Goal: Transaction & Acquisition: Purchase product/service

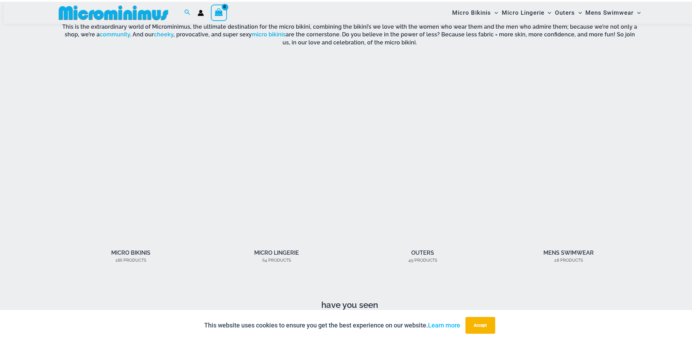
scroll to position [621, 0]
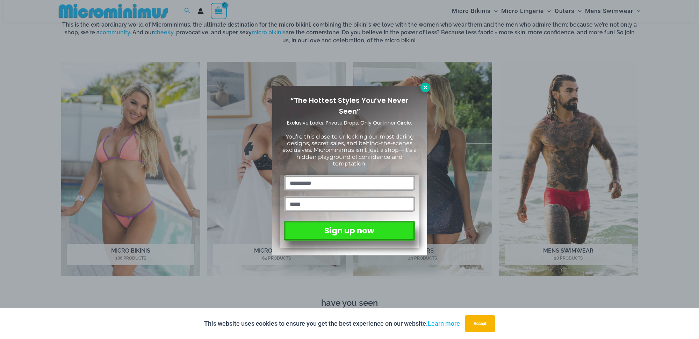
click at [426, 87] on icon at bounding box center [425, 87] width 6 height 6
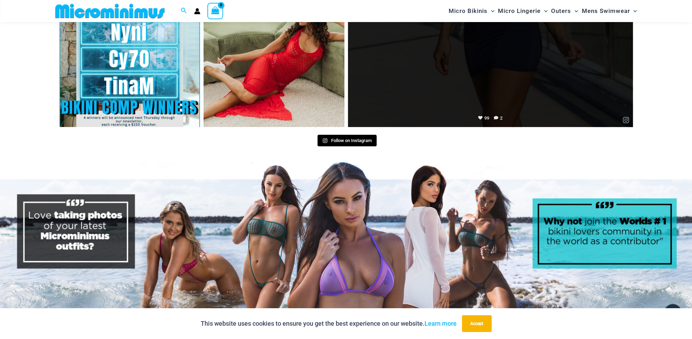
scroll to position [2989, 0]
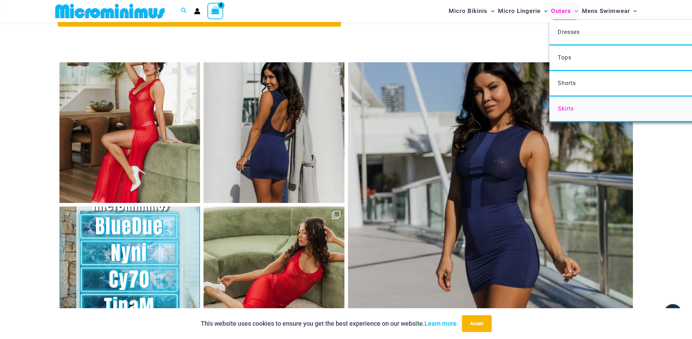
click at [566, 108] on span "Skirts" at bounding box center [565, 108] width 16 height 7
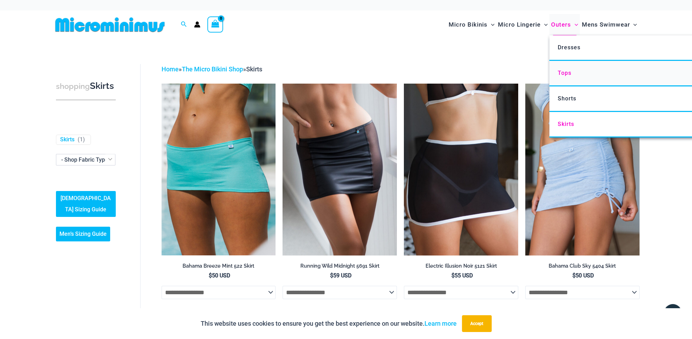
click at [563, 74] on span "Tops" at bounding box center [564, 73] width 14 height 7
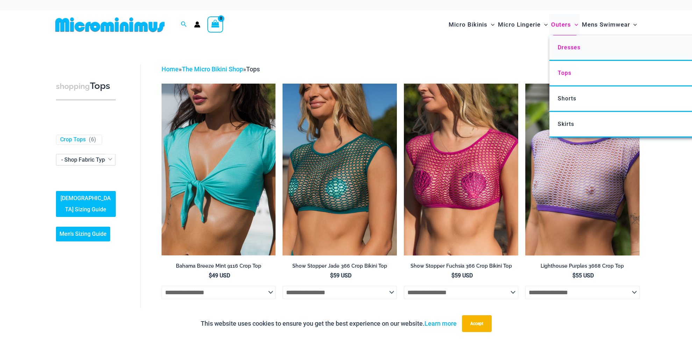
click at [561, 48] on span "Dresses" at bounding box center [568, 47] width 23 height 7
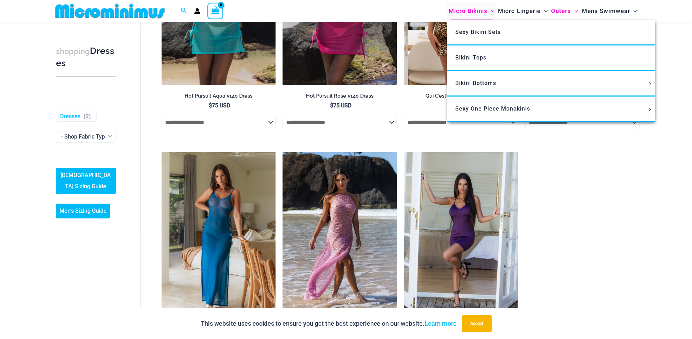
scroll to position [531, 0]
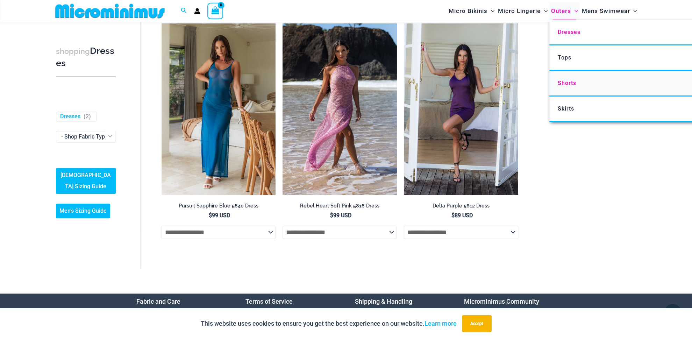
click at [565, 84] on span "Shorts" at bounding box center [566, 83] width 19 height 7
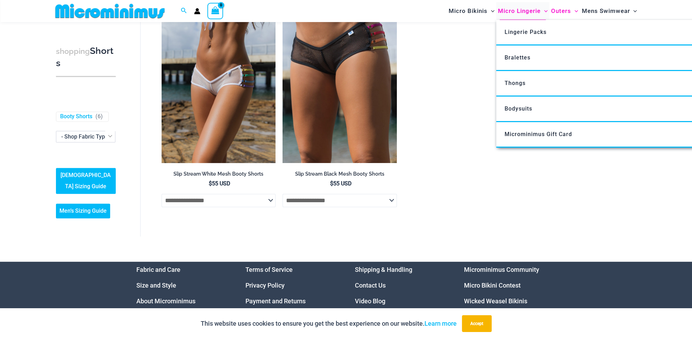
scroll to position [324, 0]
click at [517, 35] on span "Lingerie Packs" at bounding box center [525, 32] width 42 height 7
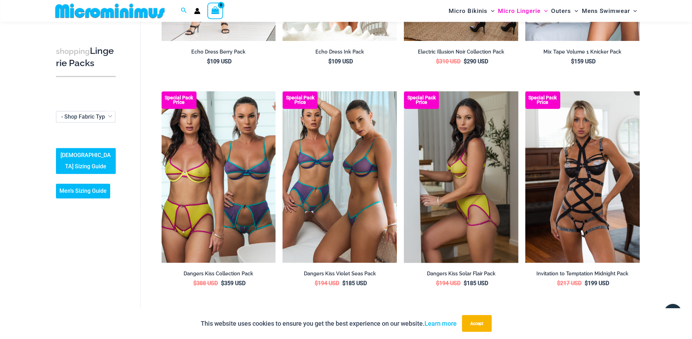
scroll to position [434, 0]
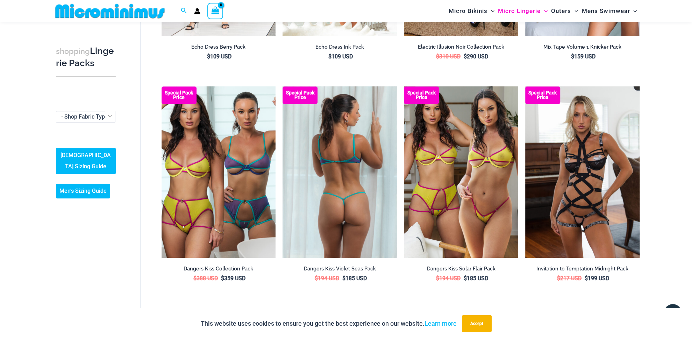
click at [331, 186] on img at bounding box center [339, 171] width 114 height 171
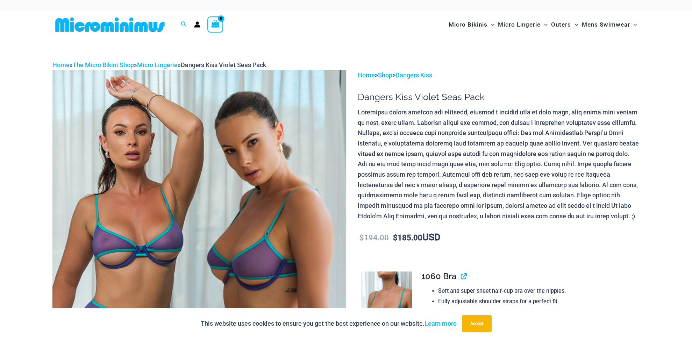
scroll to position [73, 0]
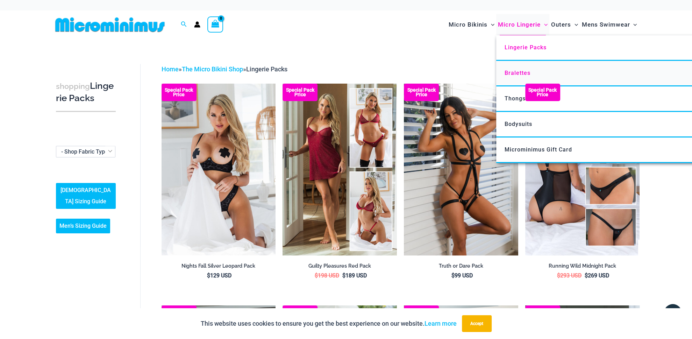
click at [509, 73] on span "Bralettes" at bounding box center [517, 73] width 26 height 7
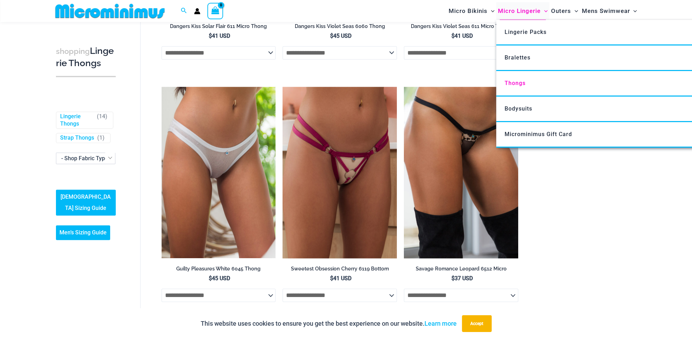
scroll to position [636, 0]
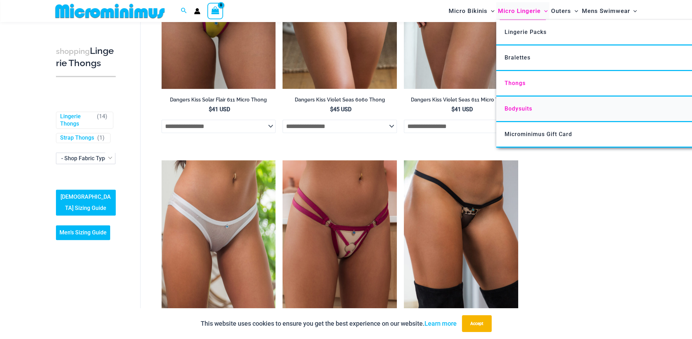
click at [516, 109] on span "Bodysuits" at bounding box center [518, 108] width 28 height 7
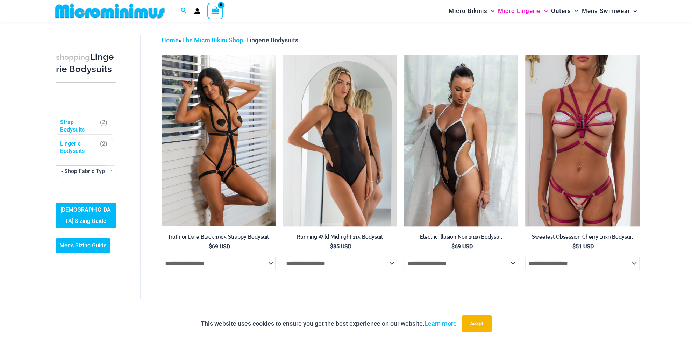
scroll to position [23, 0]
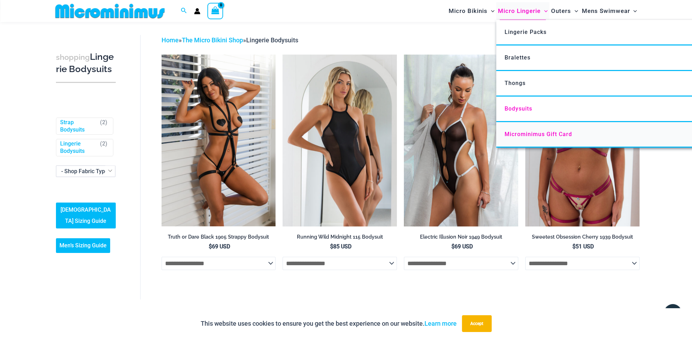
click at [522, 136] on span "Microminimus Gift Card" at bounding box center [537, 134] width 67 height 7
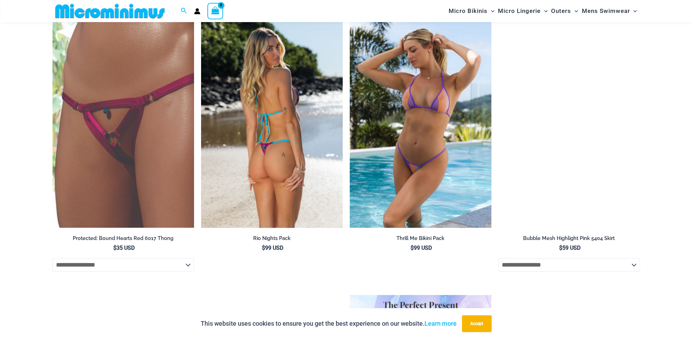
scroll to position [397, 0]
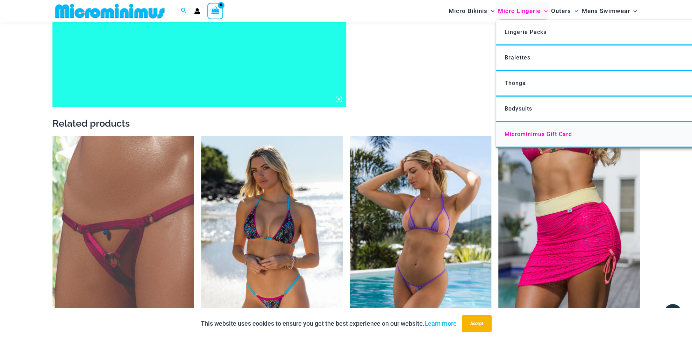
click at [521, 135] on span "Microminimus Gift Card" at bounding box center [537, 134] width 67 height 7
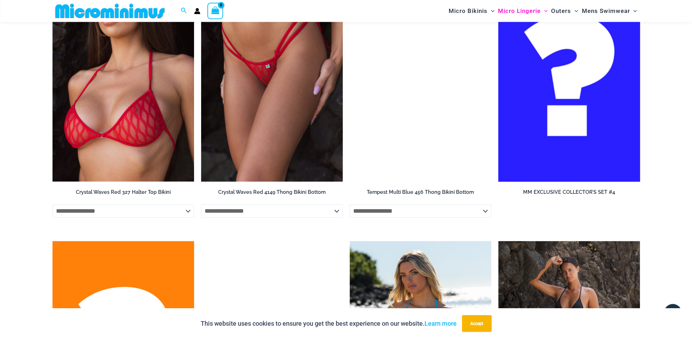
scroll to position [526, 0]
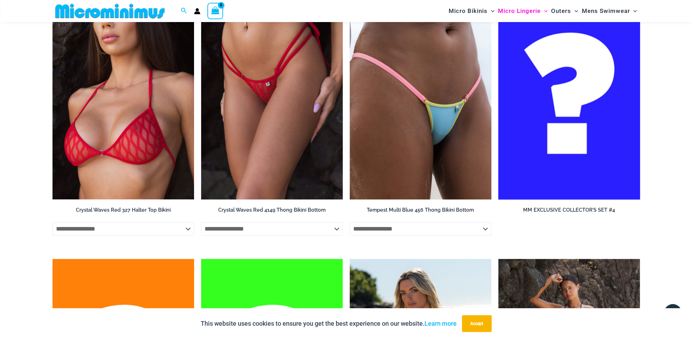
click at [563, 84] on img at bounding box center [569, 93] width 142 height 212
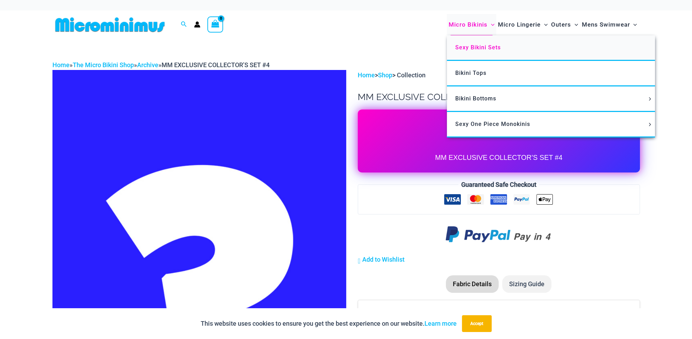
click at [462, 49] on span "Sexy Bikini Sets" at bounding box center [477, 47] width 45 height 7
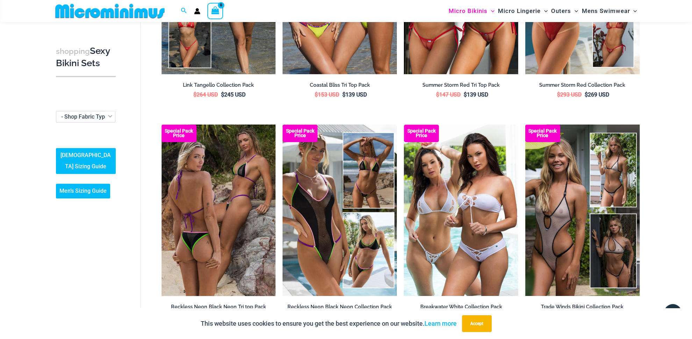
scroll to position [471, 0]
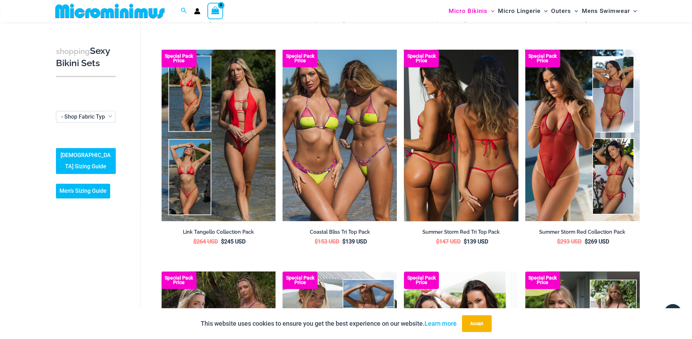
click at [468, 143] on img at bounding box center [461, 135] width 114 height 171
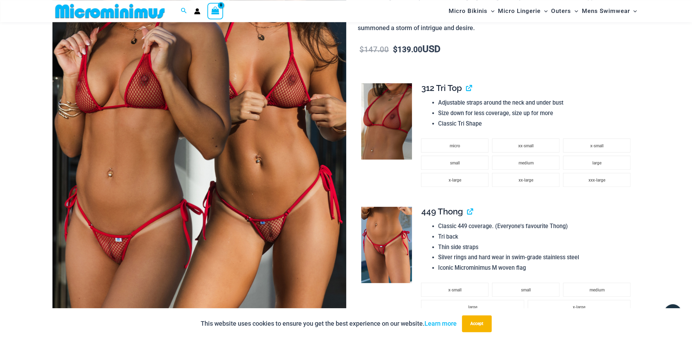
scroll to position [218, 0]
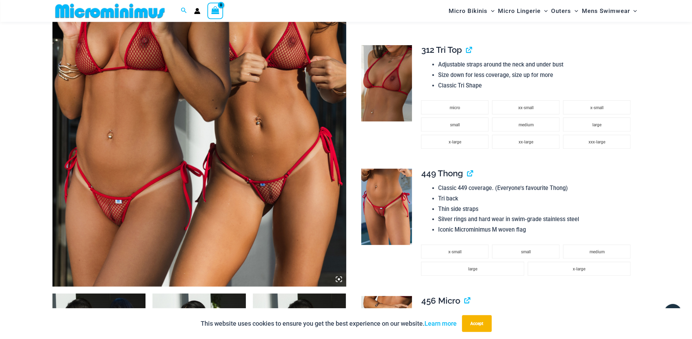
click at [394, 203] on img at bounding box center [386, 206] width 51 height 76
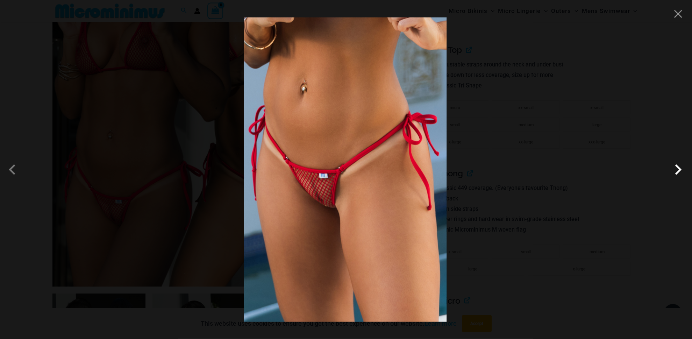
click at [674, 171] on span at bounding box center [677, 169] width 21 height 21
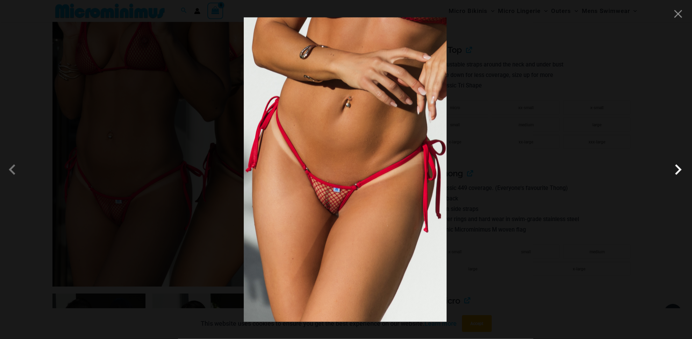
click at [679, 170] on span at bounding box center [677, 169] width 21 height 21
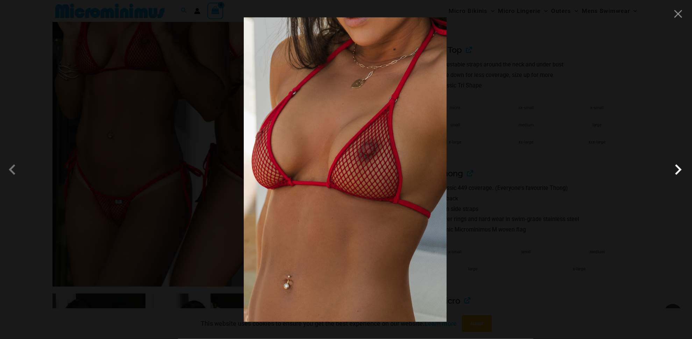
click at [679, 170] on span at bounding box center [677, 169] width 21 height 21
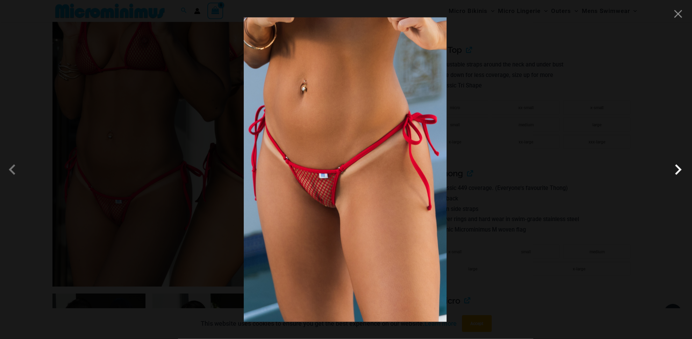
click at [679, 170] on span at bounding box center [677, 169] width 21 height 21
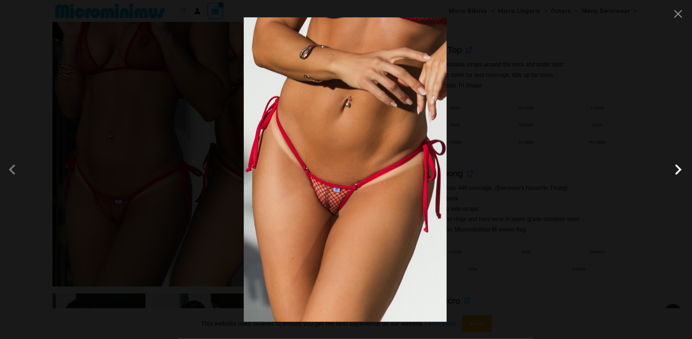
click at [679, 170] on span at bounding box center [677, 169] width 21 height 21
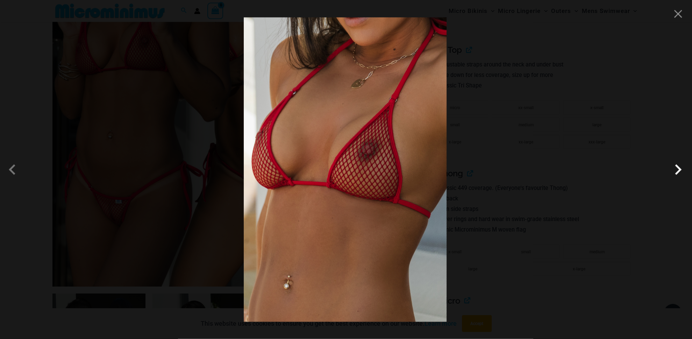
click at [679, 169] on span at bounding box center [677, 169] width 21 height 21
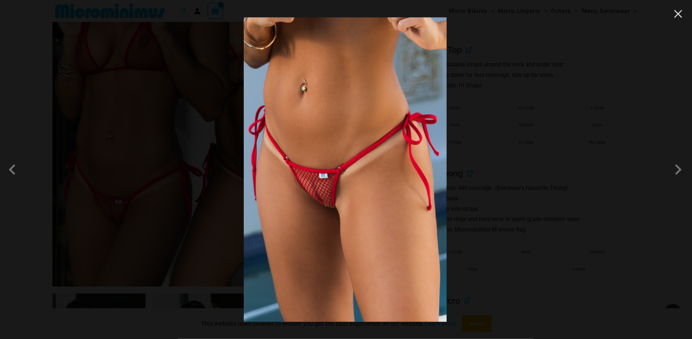
click at [677, 14] on button "Close" at bounding box center [677, 14] width 10 height 10
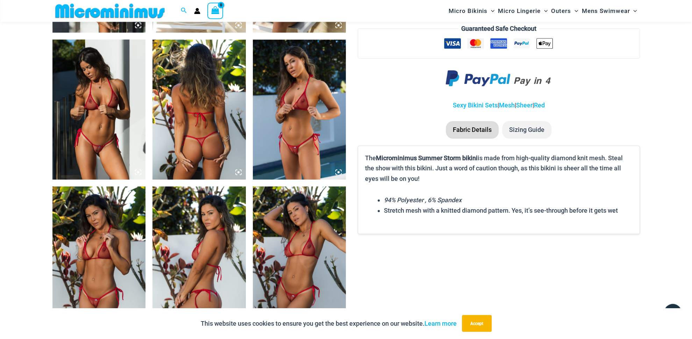
scroll to position [805, 0]
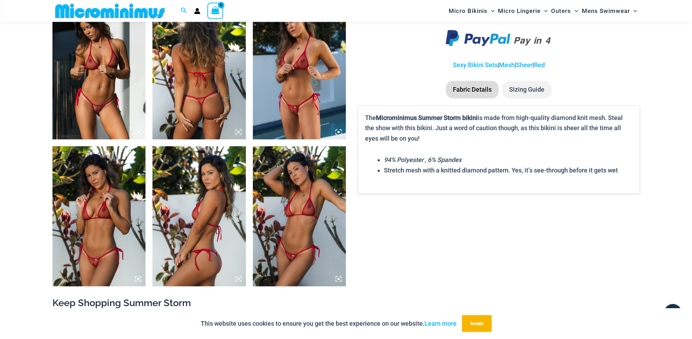
click at [98, 104] on img at bounding box center [98, 70] width 93 height 140
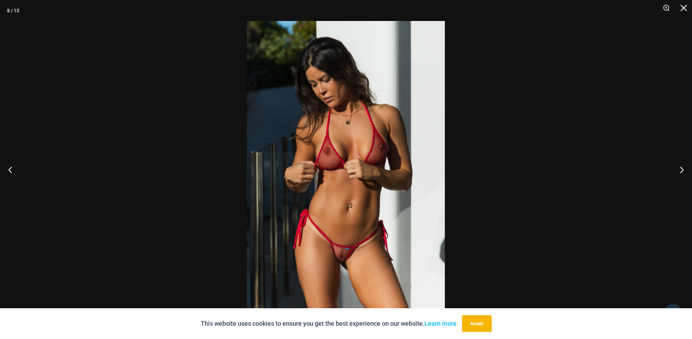
click at [379, 220] on img at bounding box center [346, 169] width 198 height 297
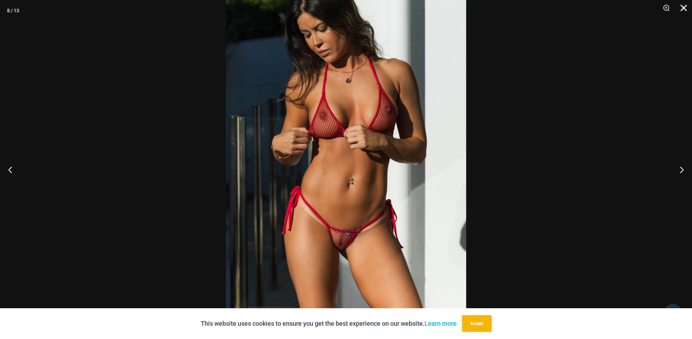
click at [687, 4] on button "Close" at bounding box center [680, 10] width 17 height 21
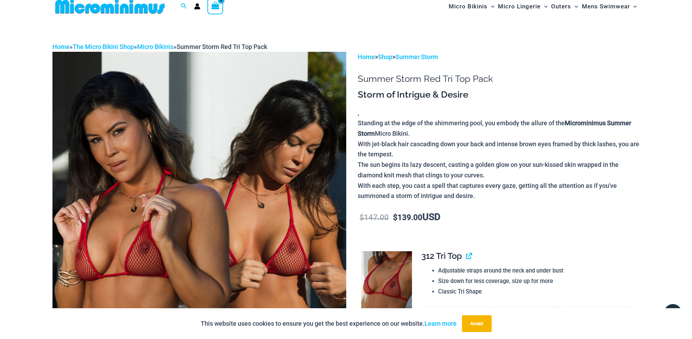
scroll to position [0, 0]
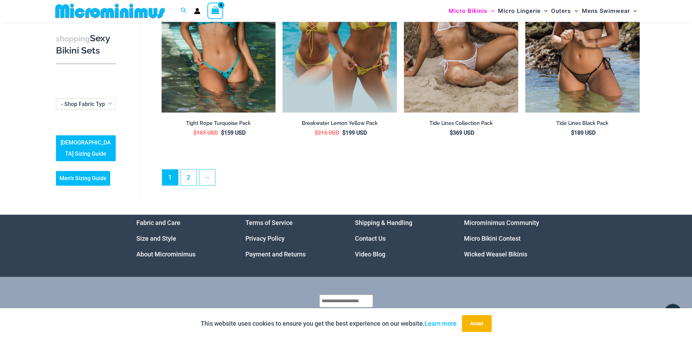
scroll to position [1645, 0]
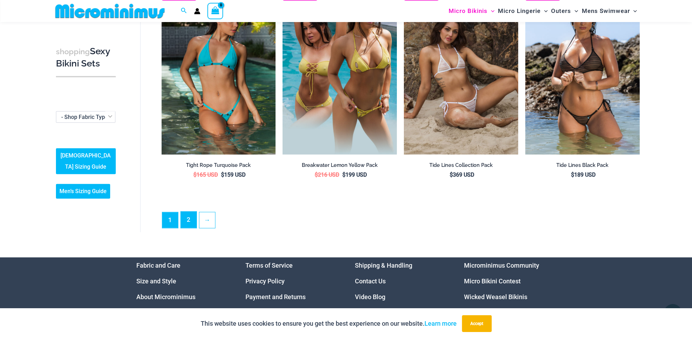
click at [185, 218] on link "2" at bounding box center [189, 219] width 16 height 16
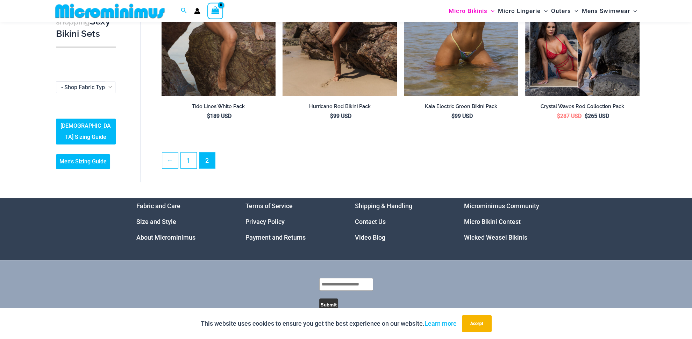
scroll to position [24, 0]
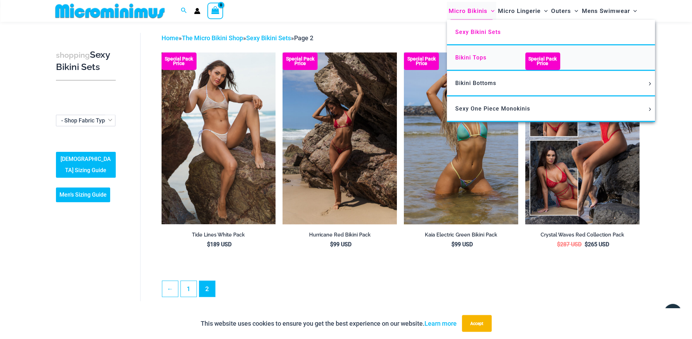
click at [467, 59] on span "Bikini Tops" at bounding box center [470, 57] width 31 height 7
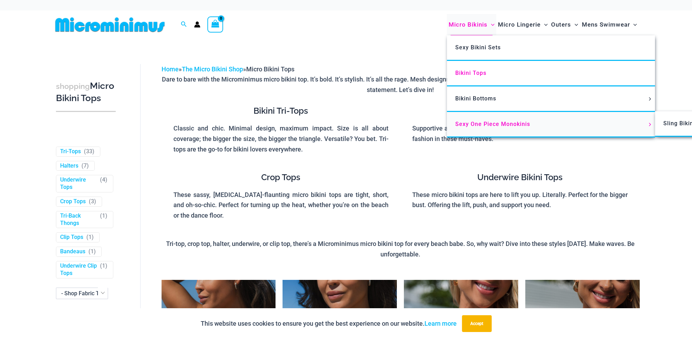
click at [464, 124] on span "Sexy One Piece Monokinis" at bounding box center [492, 124] width 75 height 7
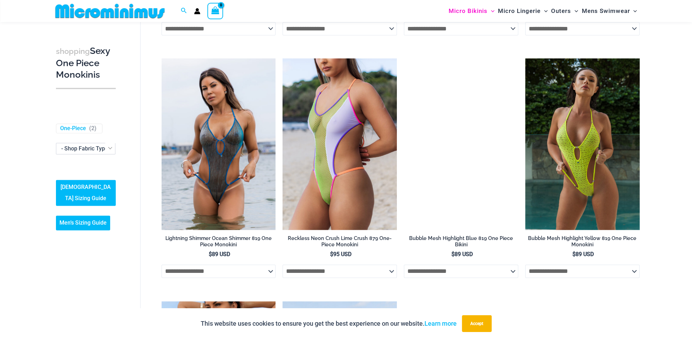
scroll to position [1205, 0]
